Goal: Register for event/course

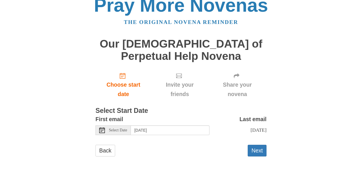
scroll to position [95, 0]
click at [167, 127] on input "[DATE]" at bounding box center [170, 130] width 79 height 10
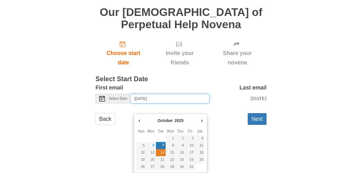
type input "[DATE]"
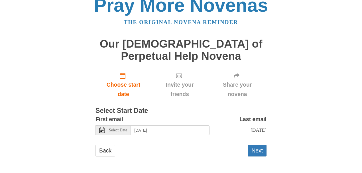
scroll to position [120, 0]
click at [257, 145] on button "Next" at bounding box center [256, 151] width 19 height 12
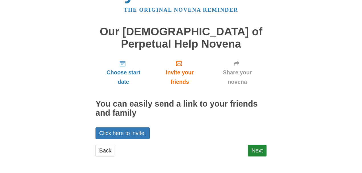
scroll to position [130, 0]
click at [253, 145] on link "Next" at bounding box center [256, 151] width 19 height 12
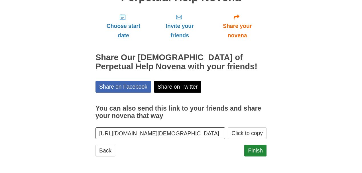
scroll to position [221, 0]
click at [250, 145] on link "Finish" at bounding box center [255, 151] width 22 height 12
